Goal: Use online tool/utility: Utilize a website feature to perform a specific function

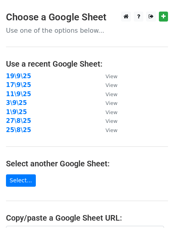
scroll to position [133, 0]
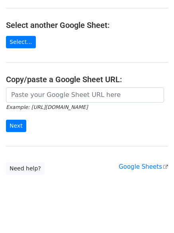
click at [73, 87] on main "Choose a Google Sheet Use one of the options below... Use a recent Google Sheet…" at bounding box center [87, 23] width 174 height 301
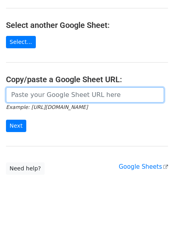
click at [70, 100] on input "url" at bounding box center [85, 94] width 158 height 15
click at [63, 97] on input "url" at bounding box center [85, 94] width 158 height 15
paste input "https://docs.google.com/spreadsheets/d/1_H3kKZ6Arr8mLUW_qZPzV_gwtEK3o1UqLKsNc--…"
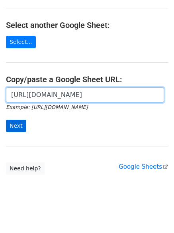
scroll to position [0, 175]
type input "https://docs.google.com/spreadsheets/d/1_H3kKZ6Arr8mLUW_qZPzV_gwtEK3o1UqLKsNc--…"
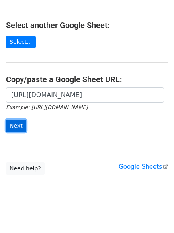
click at [17, 125] on input "Next" at bounding box center [16, 125] width 20 height 12
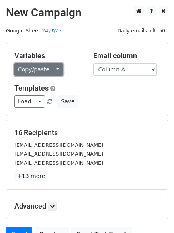
click at [34, 71] on link "Copy/paste..." at bounding box center [38, 69] width 49 height 12
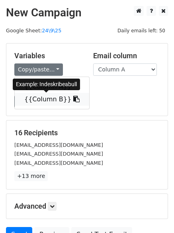
click at [45, 98] on link "{{Column B}}" at bounding box center [52, 99] width 74 height 13
